Goal: Task Accomplishment & Management: Use online tool/utility

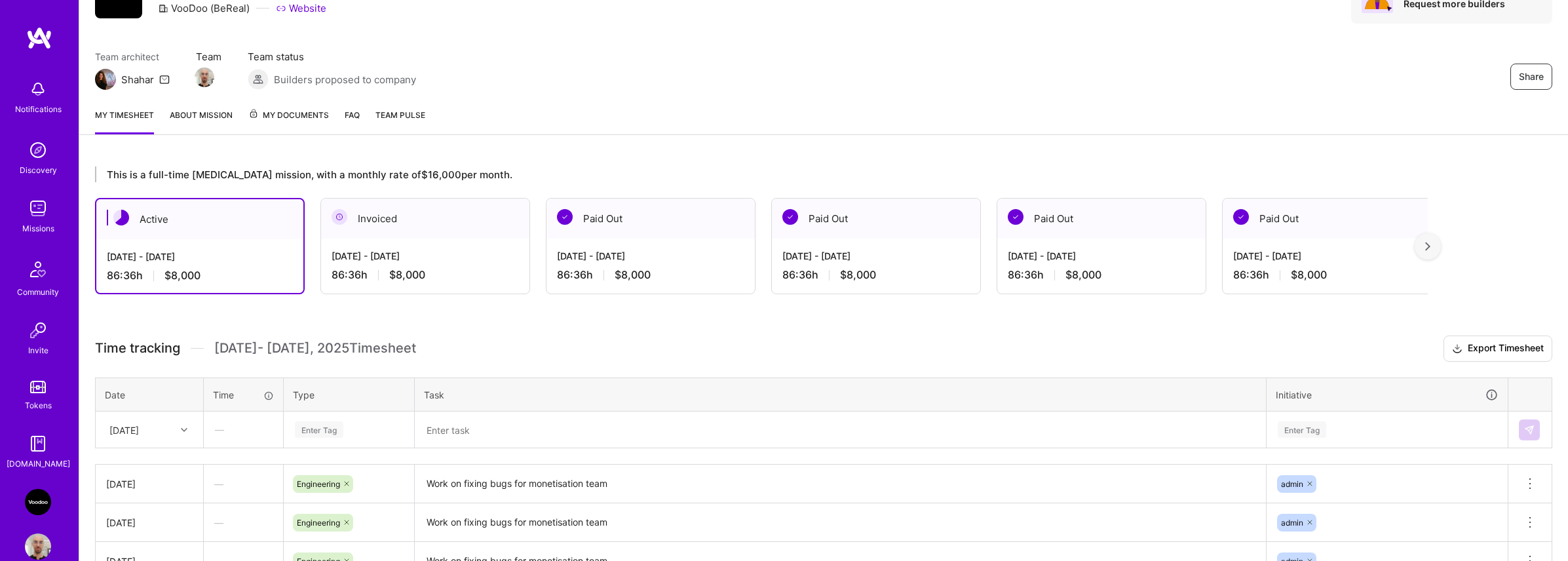
scroll to position [314, 0]
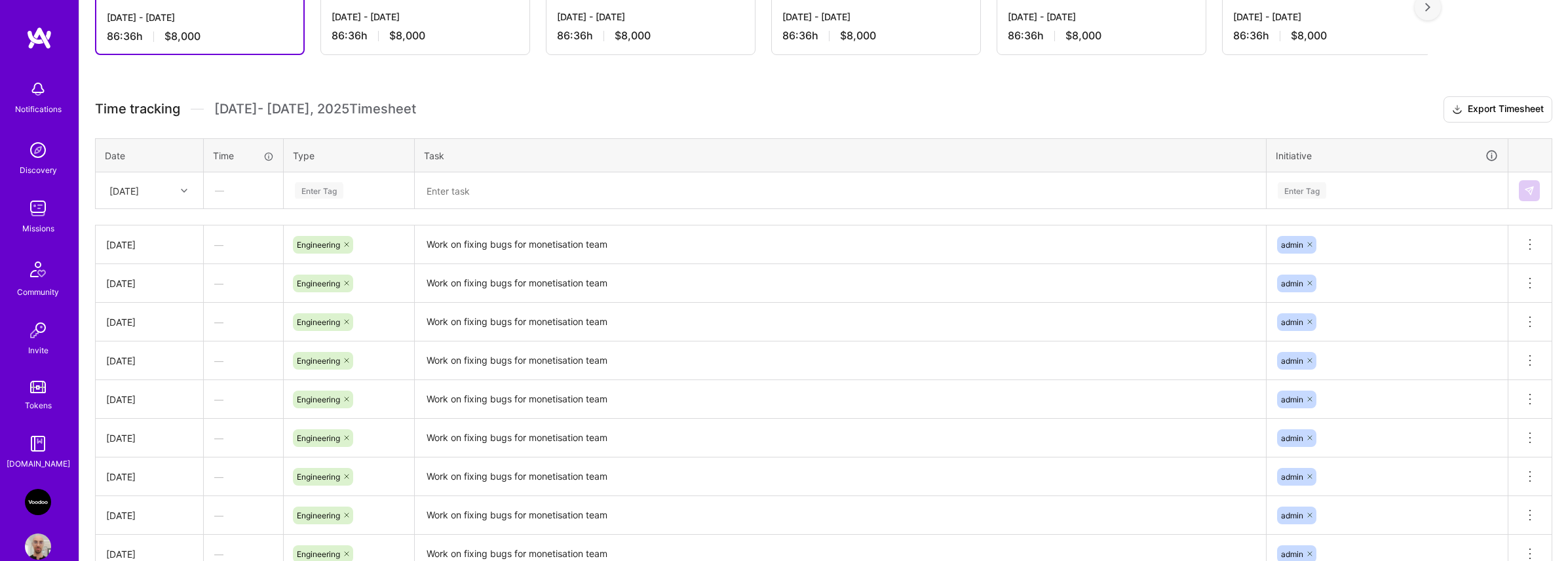
click at [333, 191] on div "Enter Tag" at bounding box center [319, 191] width 49 height 20
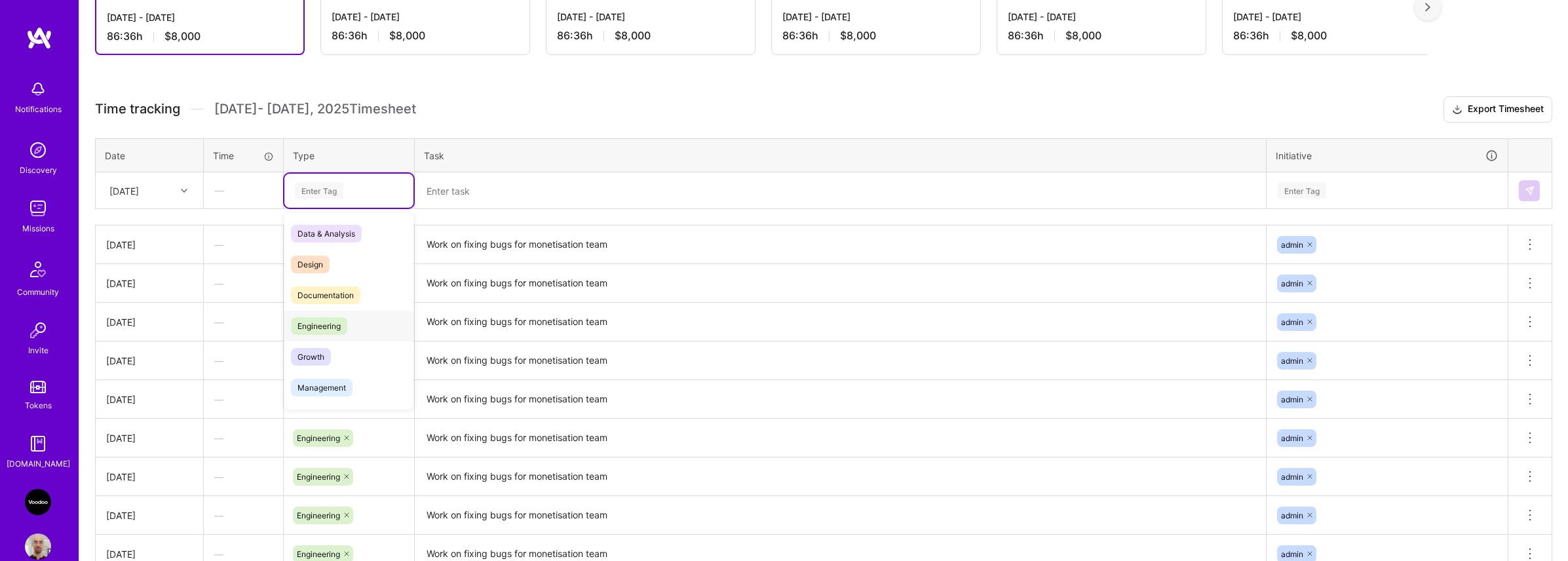
click at [327, 320] on span "Engineering" at bounding box center [319, 326] width 57 height 18
click at [504, 239] on textarea "Work on fixing bugs for monetisation team" at bounding box center [840, 245] width 849 height 36
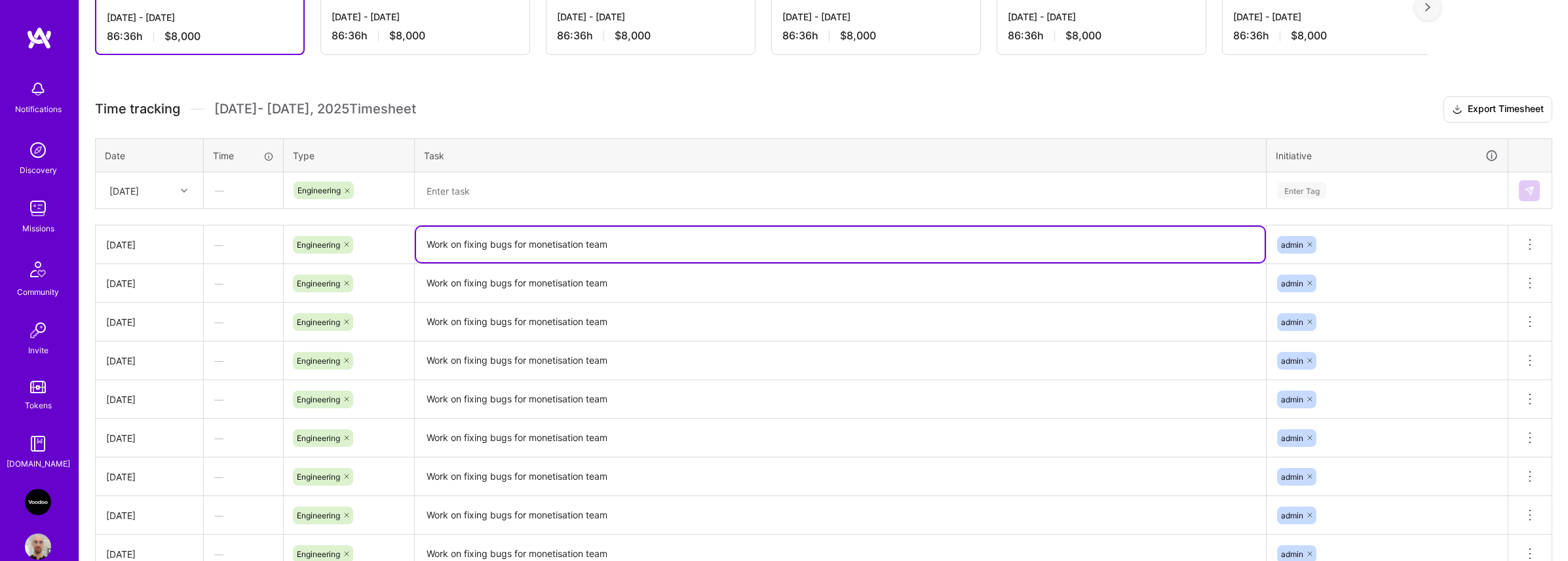
click at [504, 239] on textarea "Work on fixing bugs for monetisation team" at bounding box center [840, 244] width 849 height 35
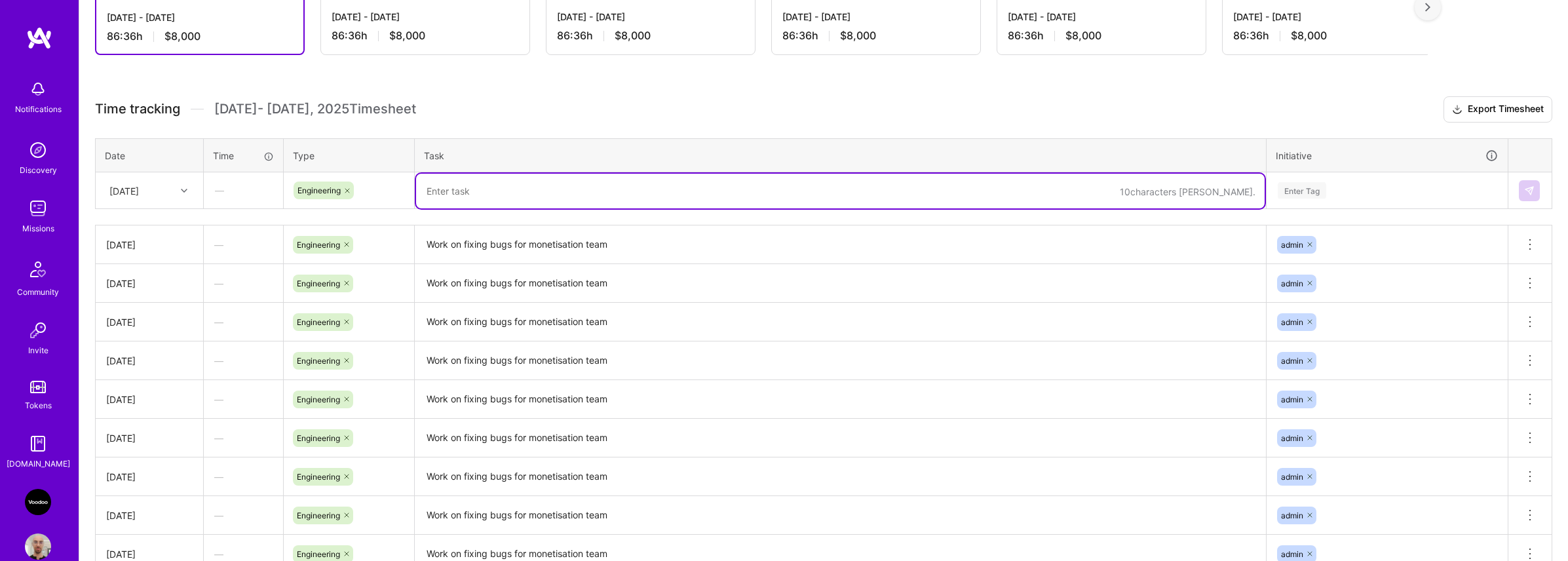
click at [504, 195] on textarea at bounding box center [840, 191] width 849 height 34
paste textarea "Work on fixing bugs for monetisation team"
type textarea "Work on fixing bugs for monetisation team"
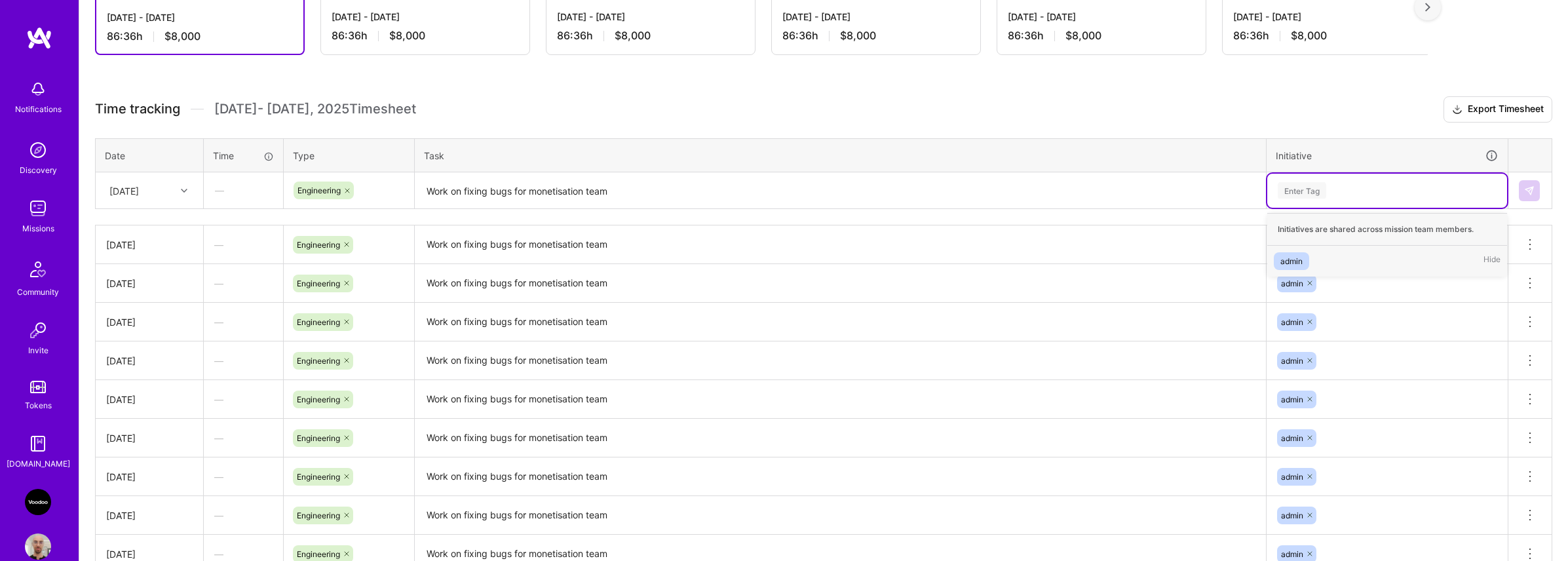
click at [1317, 196] on div "Enter Tag" at bounding box center [1302, 191] width 49 height 20
click at [1307, 254] on span "admin" at bounding box center [1291, 261] width 35 height 18
click at [1525, 191] on img at bounding box center [1529, 191] width 11 height 11
